Goal: Information Seeking & Learning: Learn about a topic

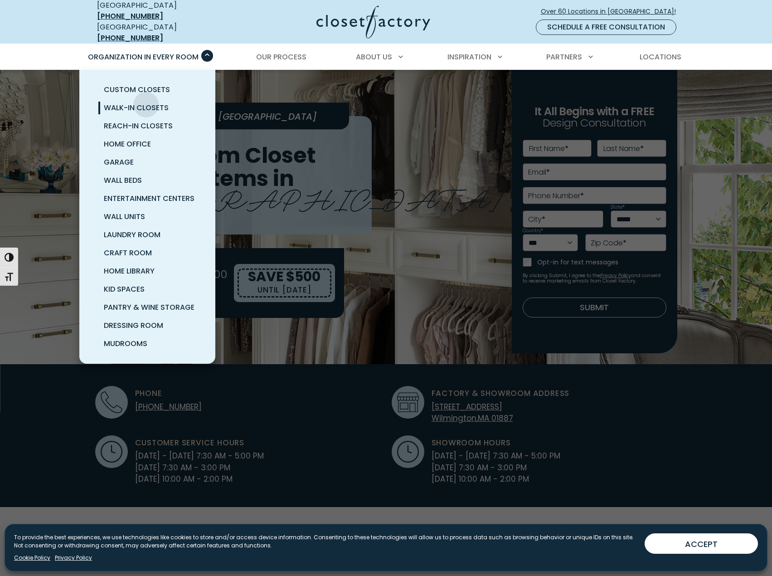
click at [146, 102] on span "Walk-In Closets" at bounding box center [136, 107] width 65 height 10
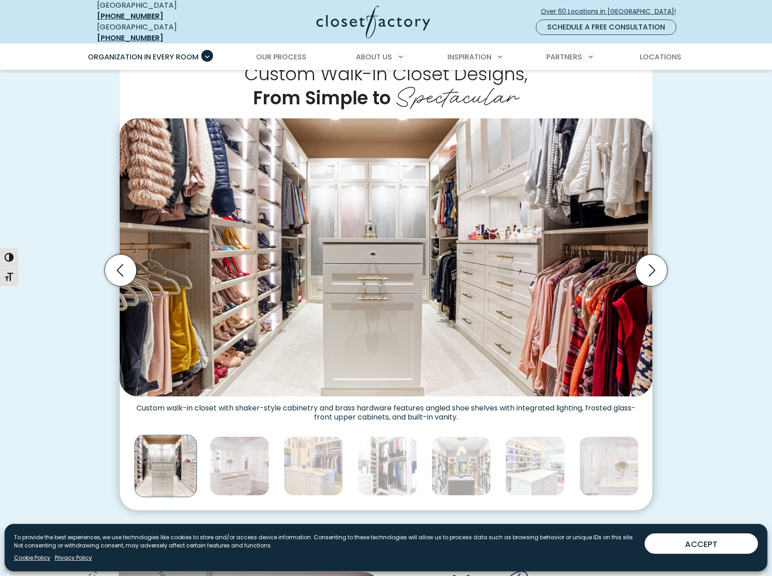
scroll to position [227, 0]
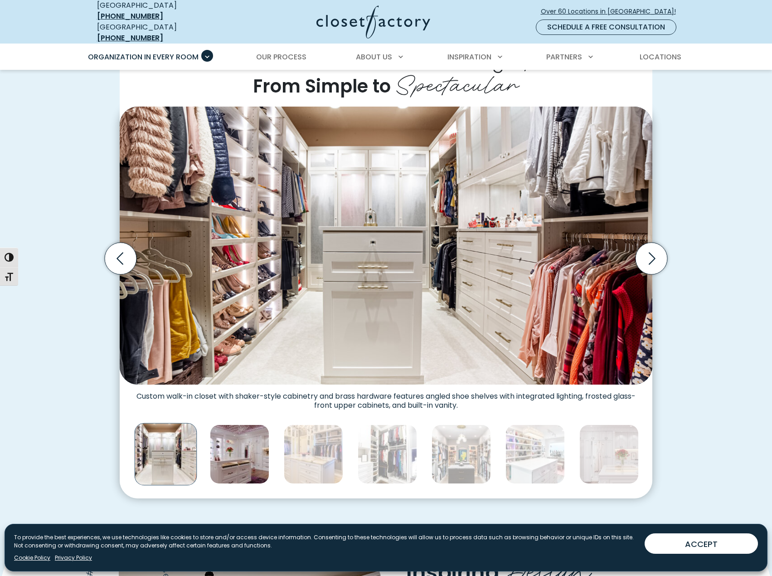
click at [233, 431] on img "Thumbnail Gallery" at bounding box center [239, 453] width 59 height 59
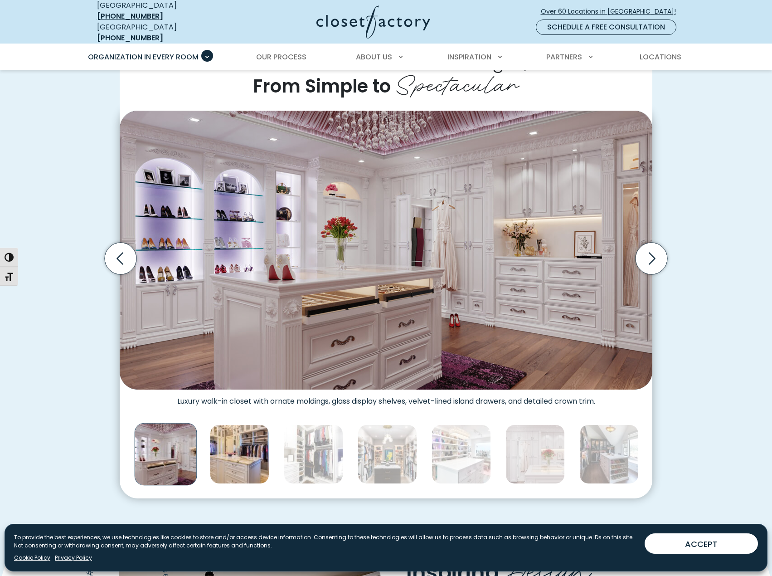
click at [259, 437] on img "Thumbnail Gallery" at bounding box center [239, 453] width 59 height 59
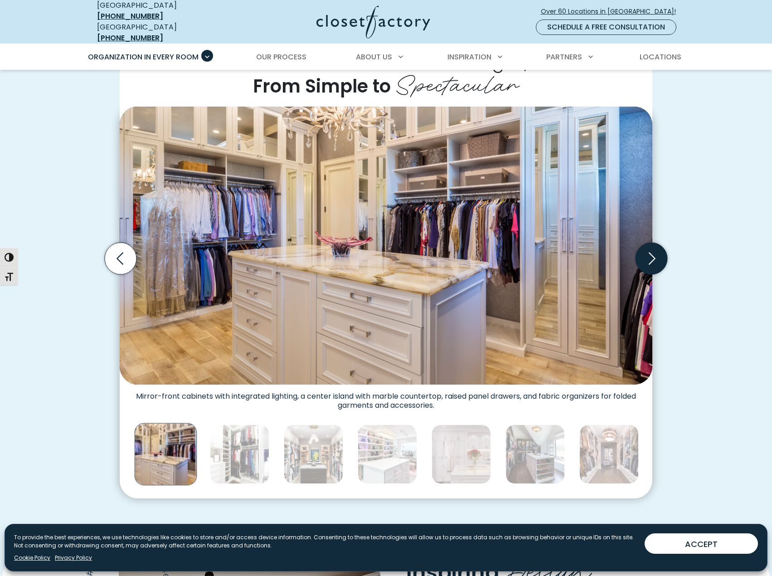
click at [662, 259] on icon "Next slide" at bounding box center [652, 259] width 32 height 32
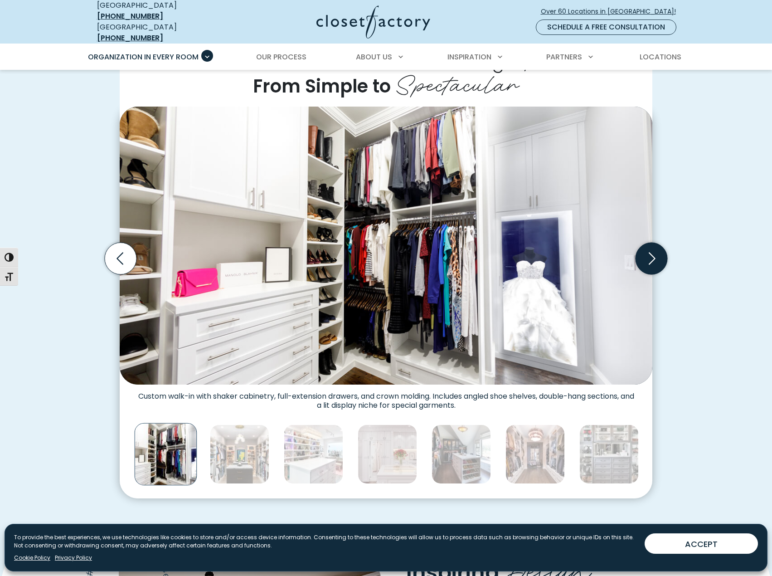
click at [657, 263] on icon "Next slide" at bounding box center [652, 259] width 32 height 32
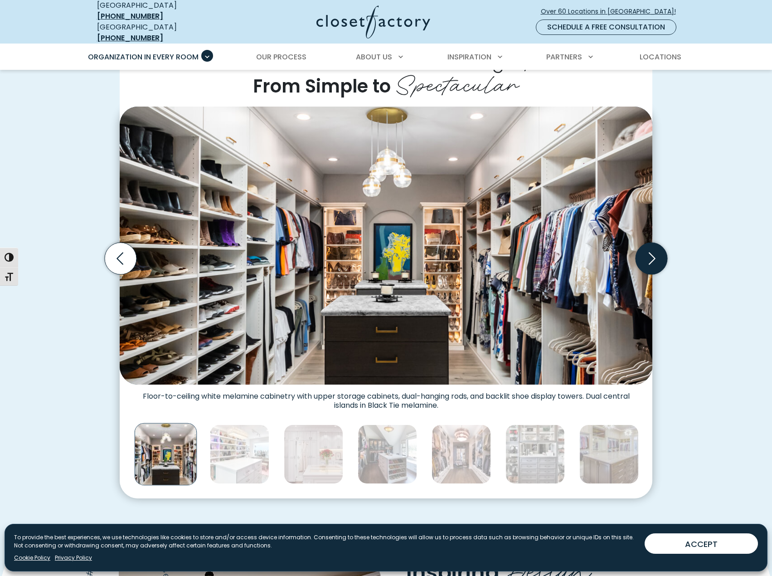
click at [660, 247] on icon "Next slide" at bounding box center [652, 259] width 32 height 32
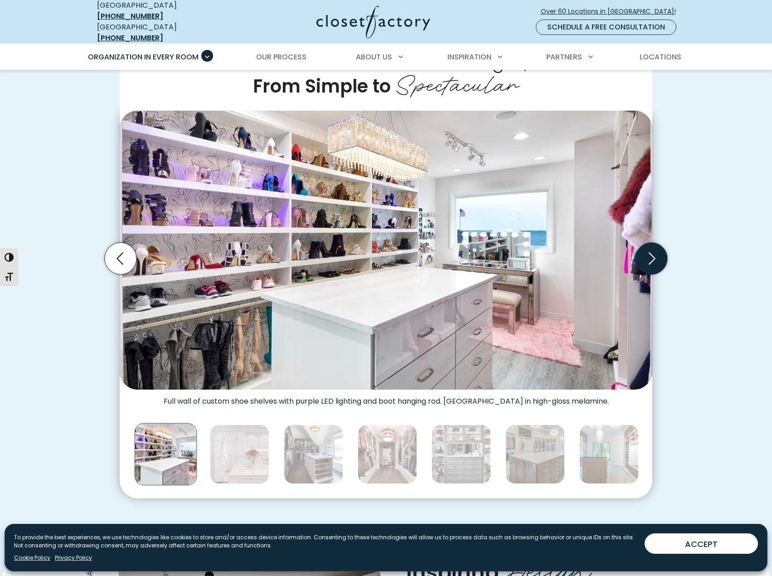
click at [661, 250] on icon "Next slide" at bounding box center [652, 259] width 32 height 32
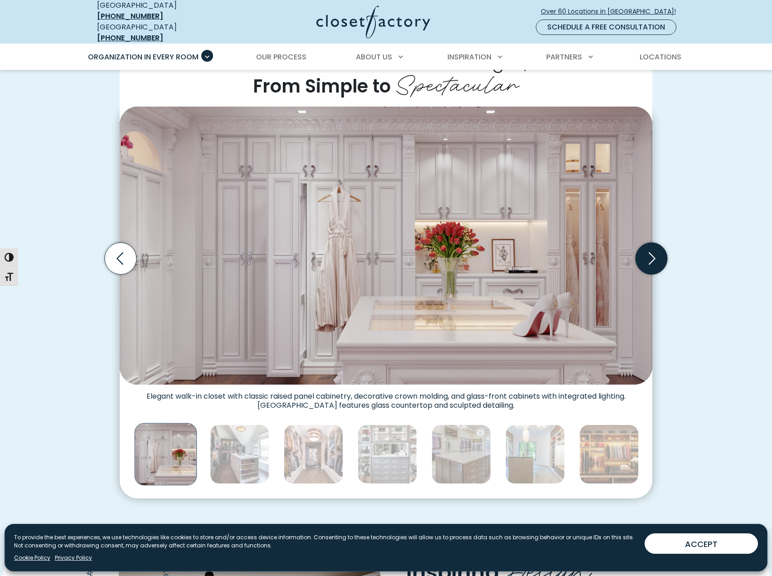
click at [661, 250] on icon "Next slide" at bounding box center [652, 259] width 32 height 32
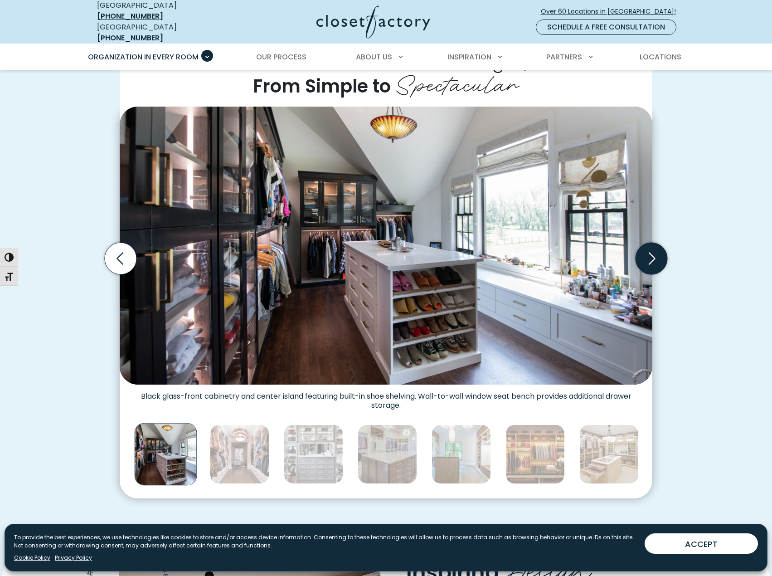
click at [661, 250] on icon "Next slide" at bounding box center [652, 259] width 32 height 32
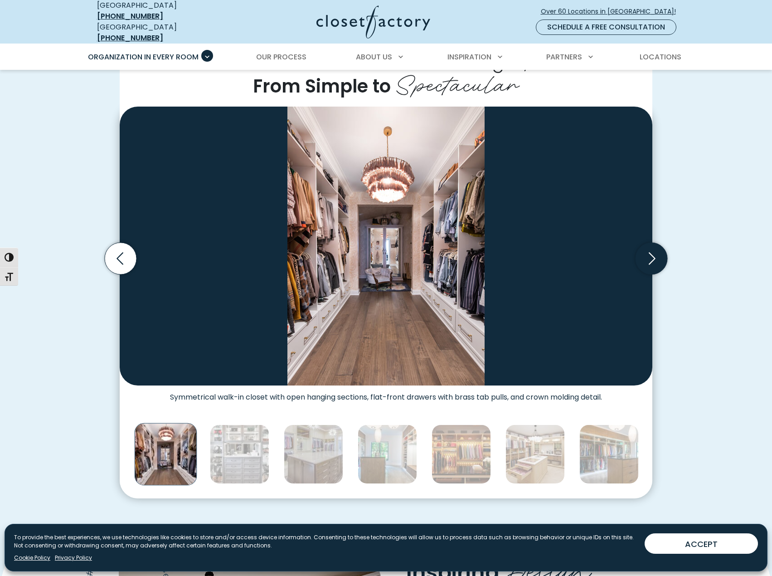
click at [661, 250] on icon "Next slide" at bounding box center [652, 259] width 32 height 32
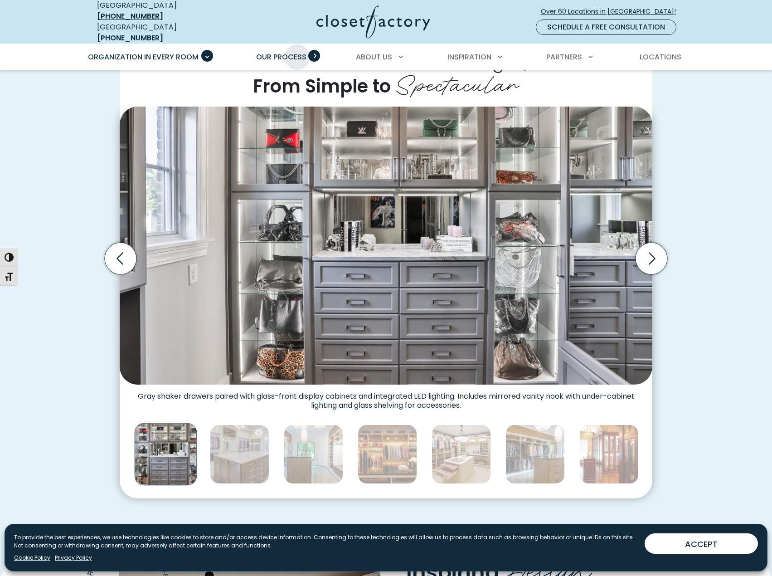
click at [297, 52] on span "Our Process" at bounding box center [281, 57] width 50 height 10
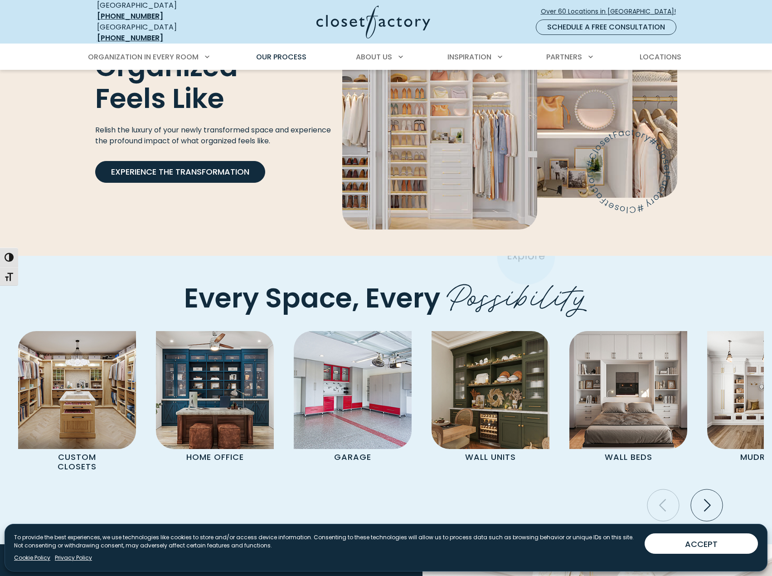
scroll to position [1723, 0]
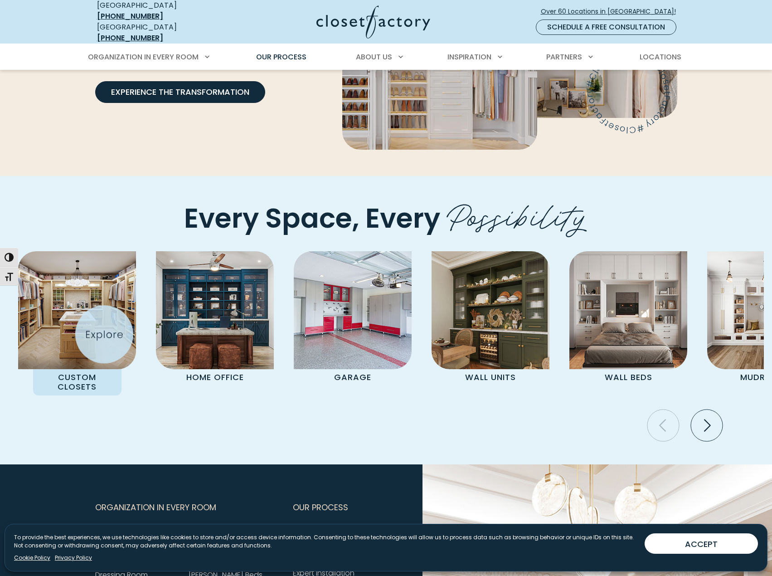
click at [95, 336] on img "Pages Gallery" at bounding box center [77, 310] width 118 height 118
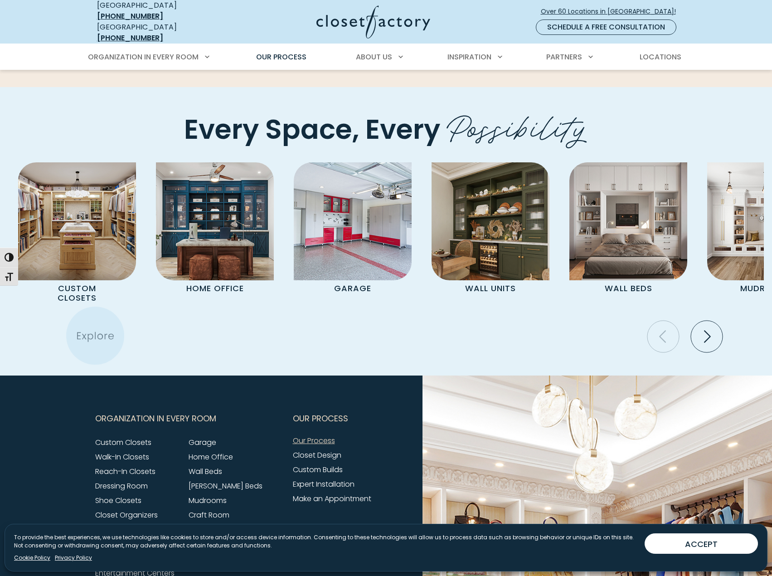
scroll to position [1848, 0]
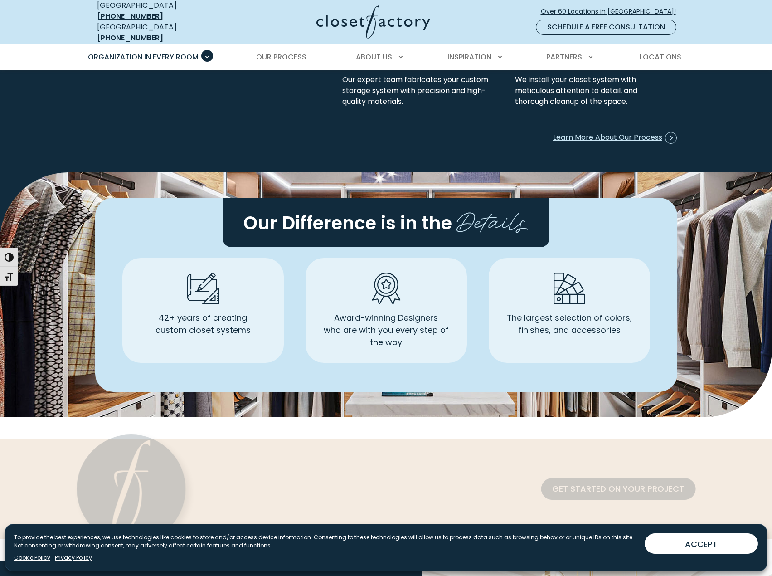
scroll to position [2494, 0]
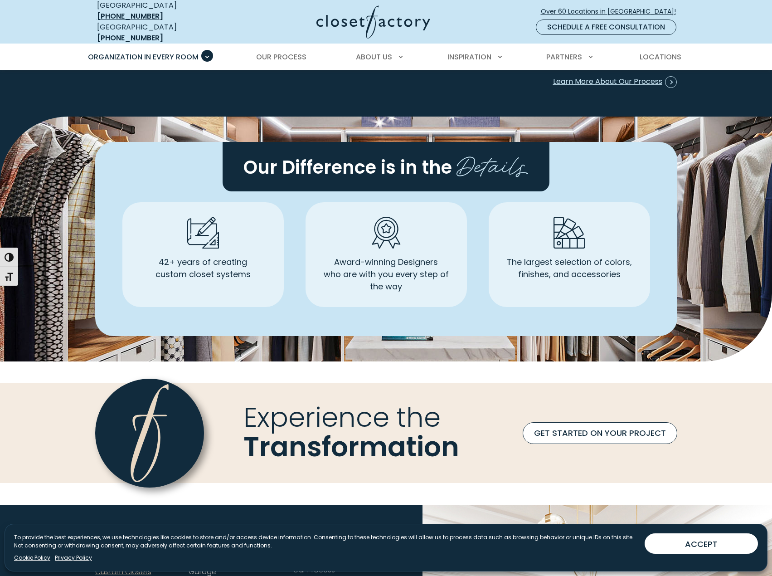
click at [612, 422] on link "GET STARTED ON YOUR PROJECT" at bounding box center [600, 433] width 155 height 22
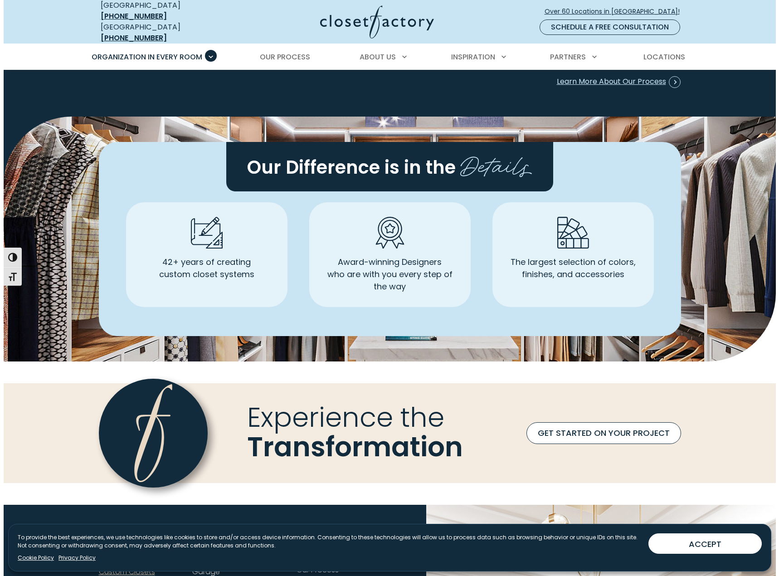
scroll to position [2494, 0]
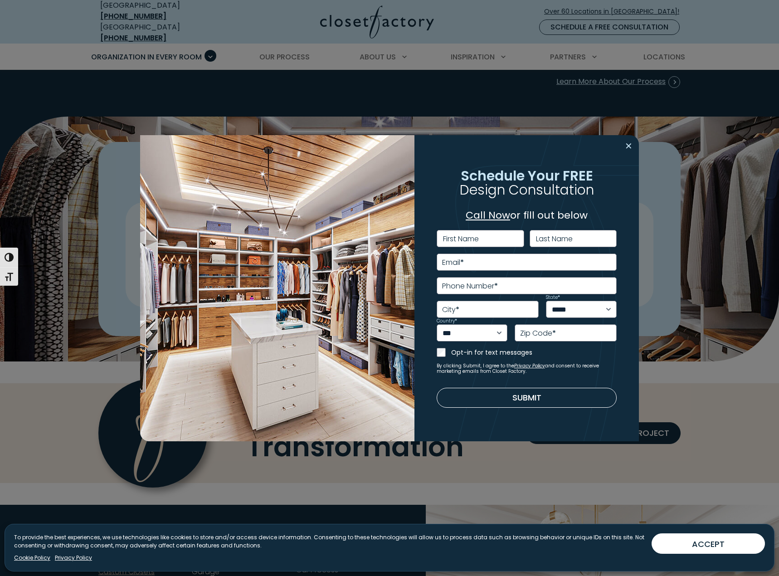
click at [623, 149] on button "Close modal" at bounding box center [628, 146] width 13 height 15
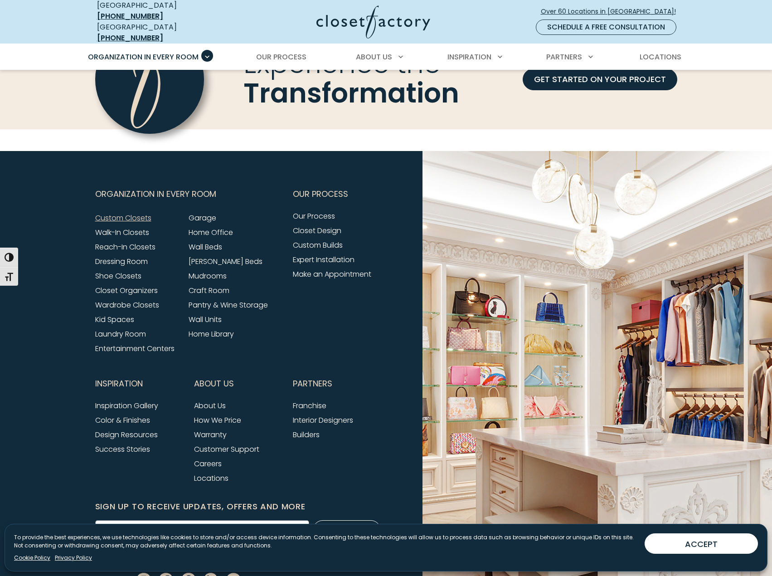
scroll to position [2904, 0]
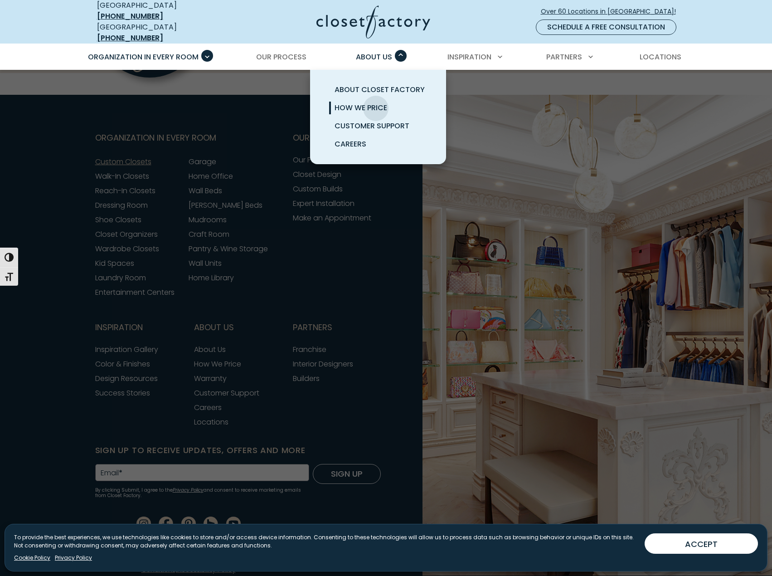
click at [376, 102] on span "How We Price" at bounding box center [361, 107] width 53 height 10
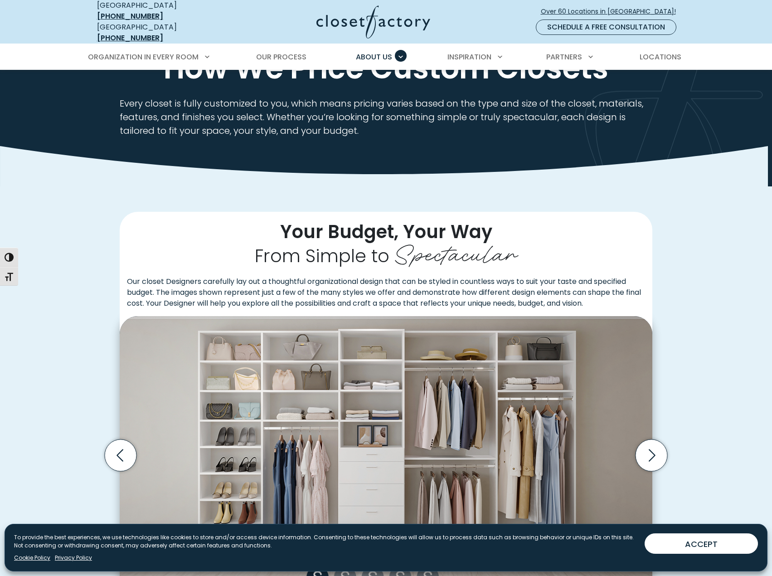
scroll to position [272, 0]
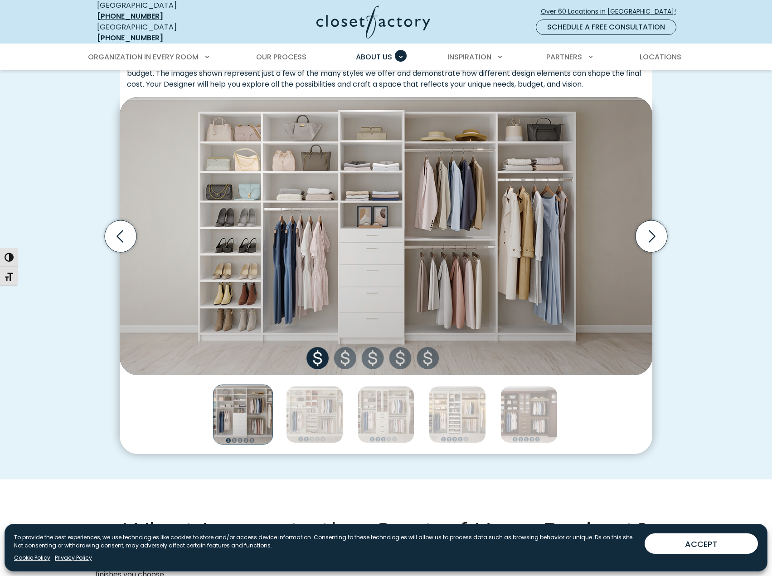
click at [342, 360] on img "Thumbnail Gallery" at bounding box center [386, 235] width 533 height 277
click at [348, 362] on img "Thumbnail Gallery" at bounding box center [386, 235] width 533 height 277
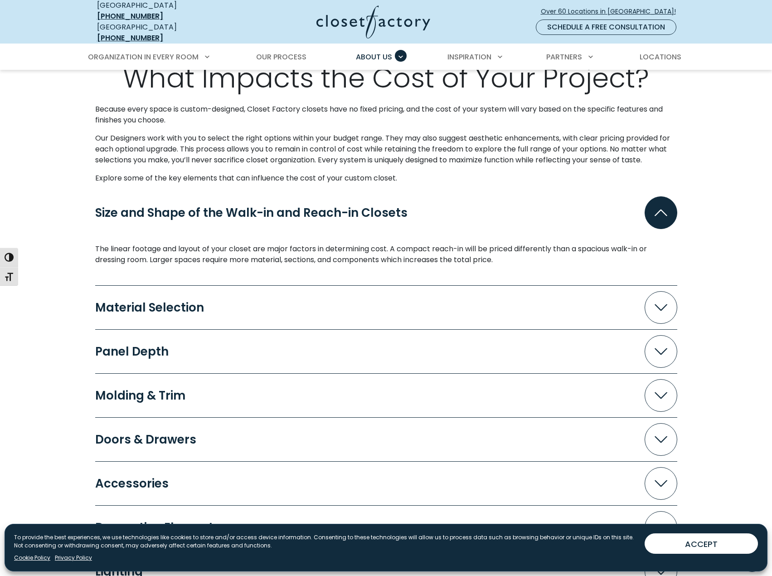
scroll to position [725, 0]
click at [657, 305] on icon "Accordion" at bounding box center [661, 308] width 13 height 7
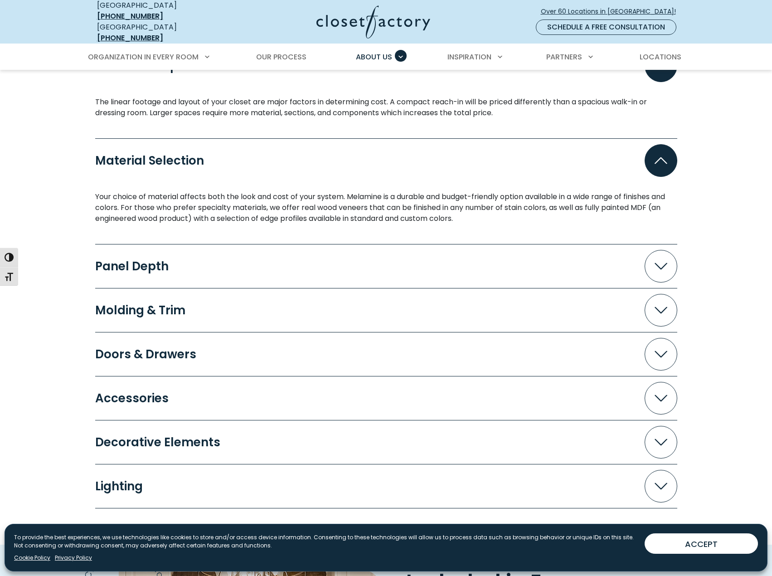
scroll to position [907, 0]
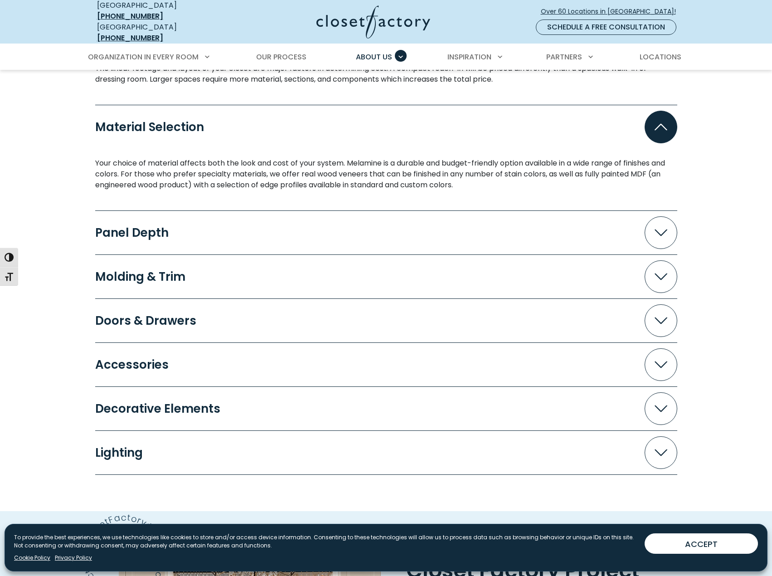
click at [649, 235] on span "Accordion" at bounding box center [661, 232] width 33 height 33
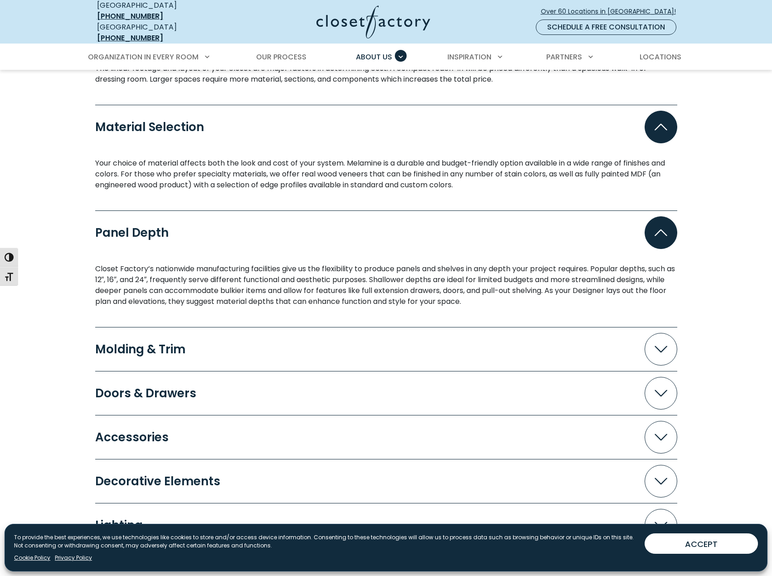
click at [619, 342] on button "Molding & Trim" at bounding box center [386, 349] width 582 height 33
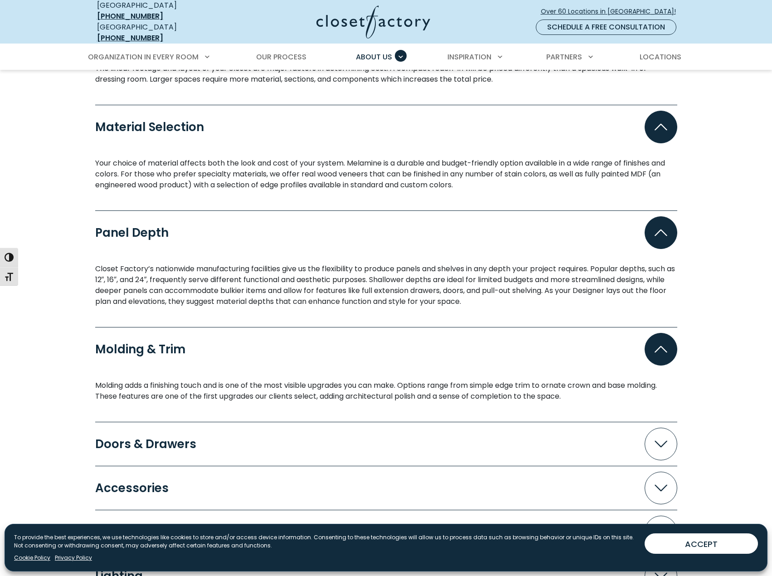
click at [609, 433] on button "Doors & Drawers" at bounding box center [386, 444] width 582 height 33
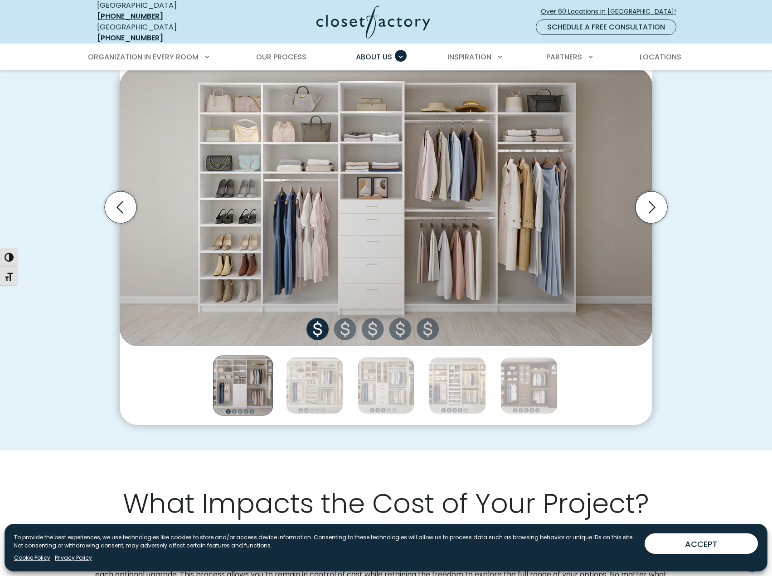
scroll to position [284, 0]
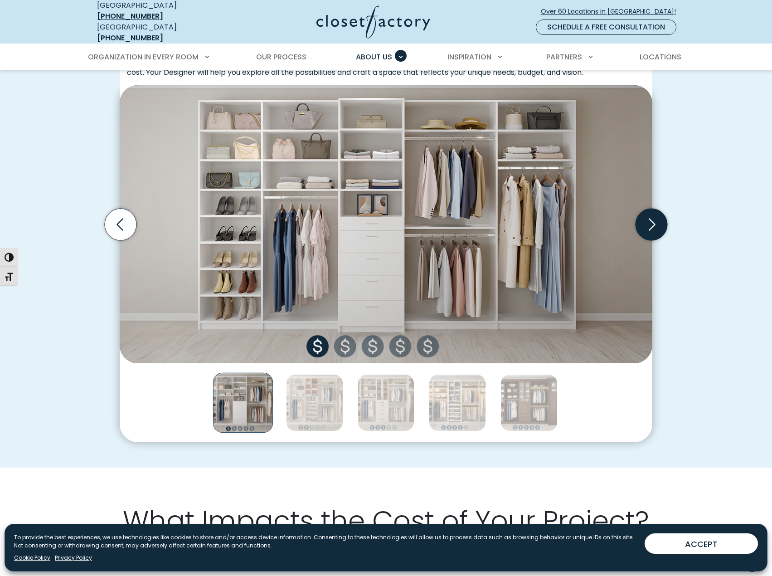
click at [656, 221] on icon "Next slide" at bounding box center [652, 225] width 32 height 32
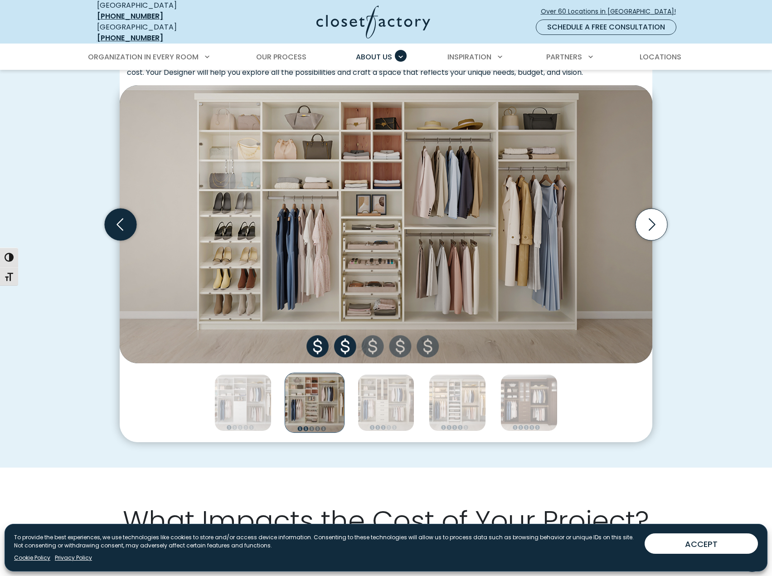
click at [126, 229] on icon "Previous slide" at bounding box center [121, 225] width 32 height 32
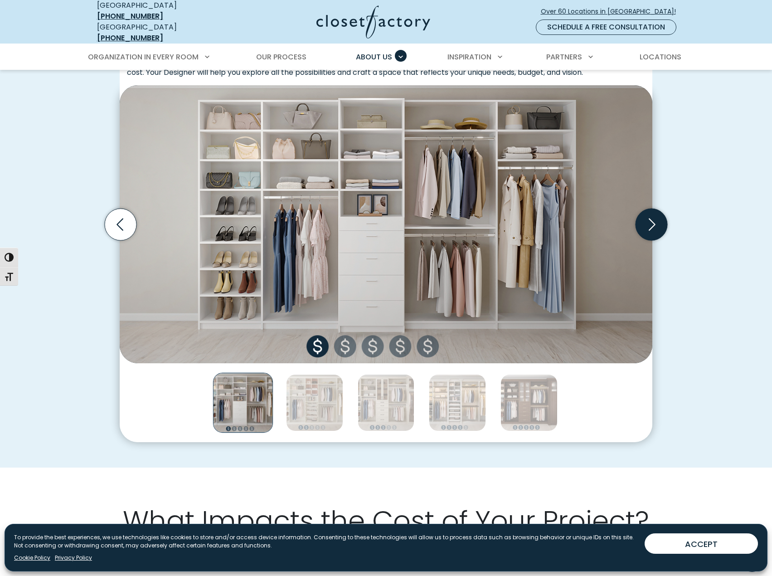
click at [640, 221] on icon "Next slide" at bounding box center [652, 225] width 32 height 32
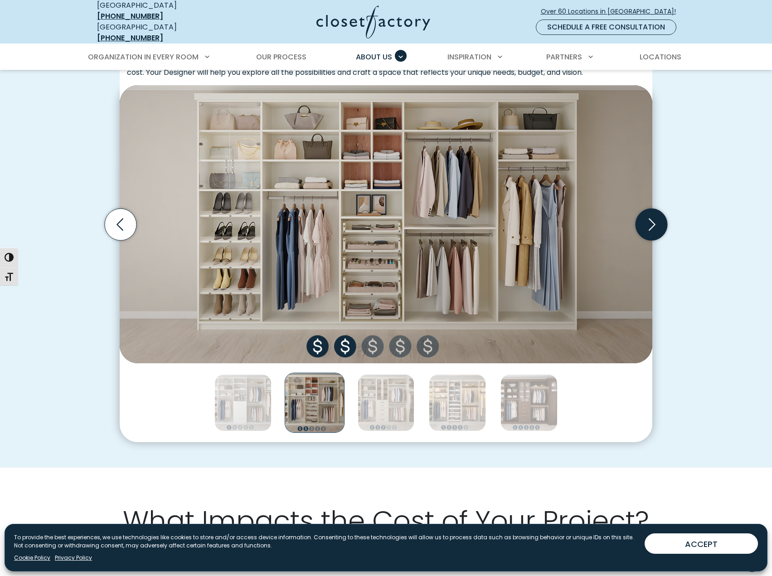
click at [641, 218] on icon "Next slide" at bounding box center [652, 225] width 32 height 32
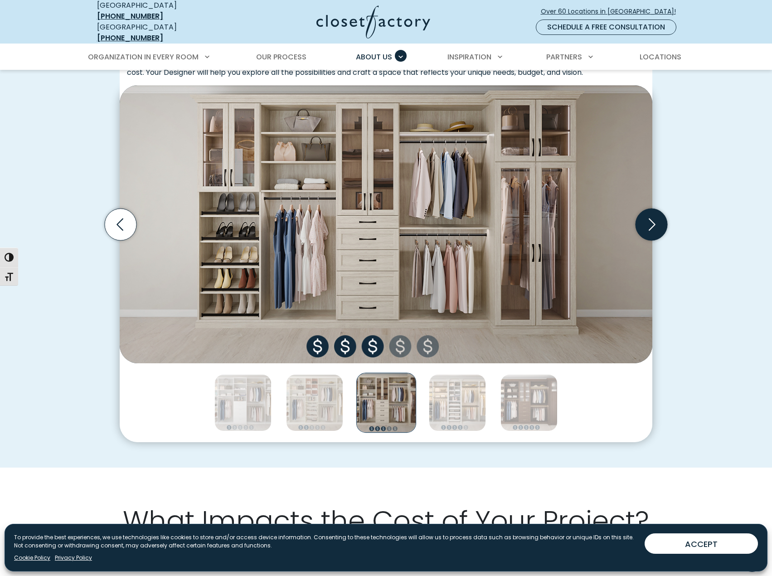
click at [641, 218] on icon "Next slide" at bounding box center [652, 225] width 32 height 32
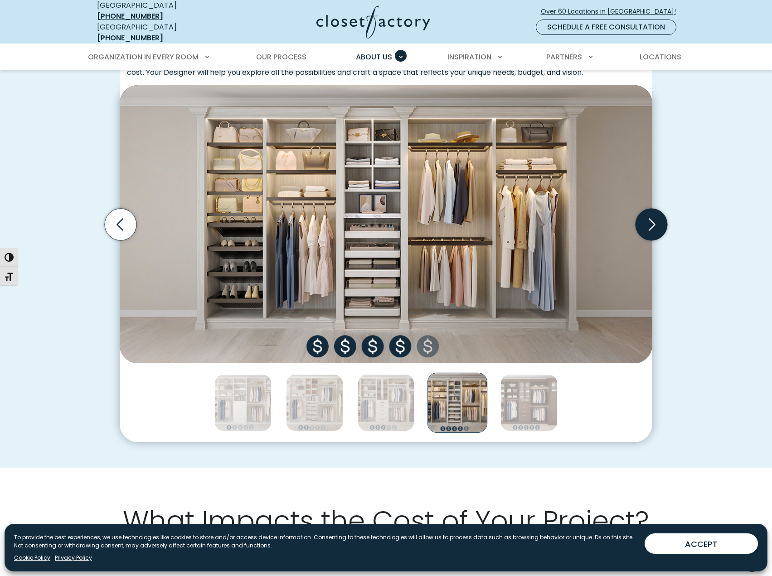
click at [641, 218] on icon "Next slide" at bounding box center [652, 225] width 32 height 32
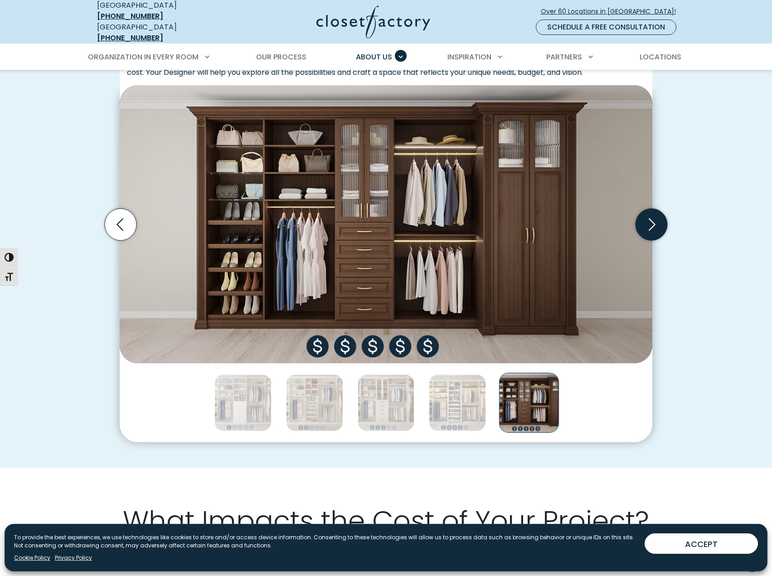
click at [641, 218] on icon "Next slide" at bounding box center [652, 225] width 32 height 32
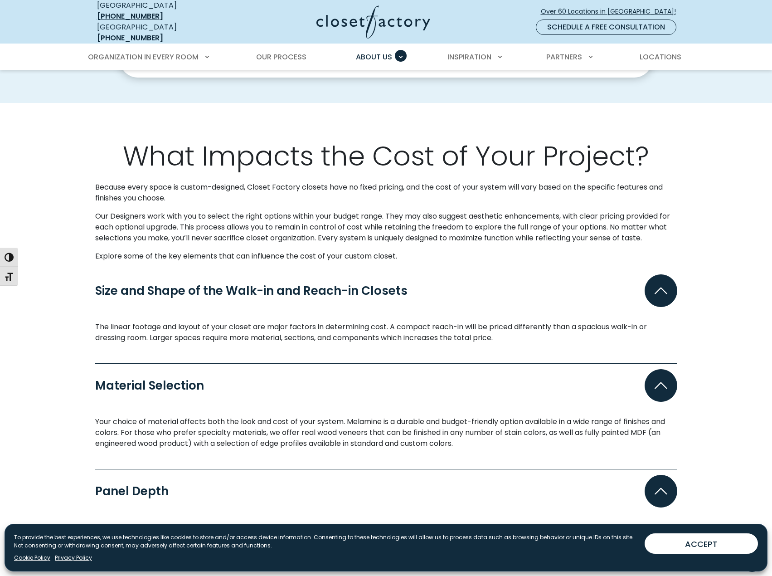
scroll to position [647, 0]
